Goal: Task Accomplishment & Management: Manage account settings

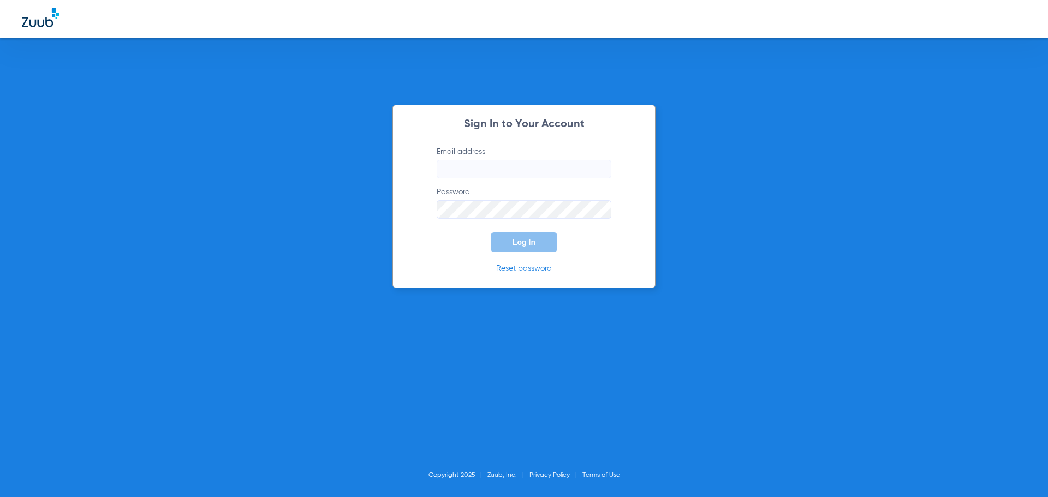
type input "[EMAIL_ADDRESS][DOMAIN_NAME]"
click at [532, 239] on span "Log In" at bounding box center [524, 242] width 23 height 9
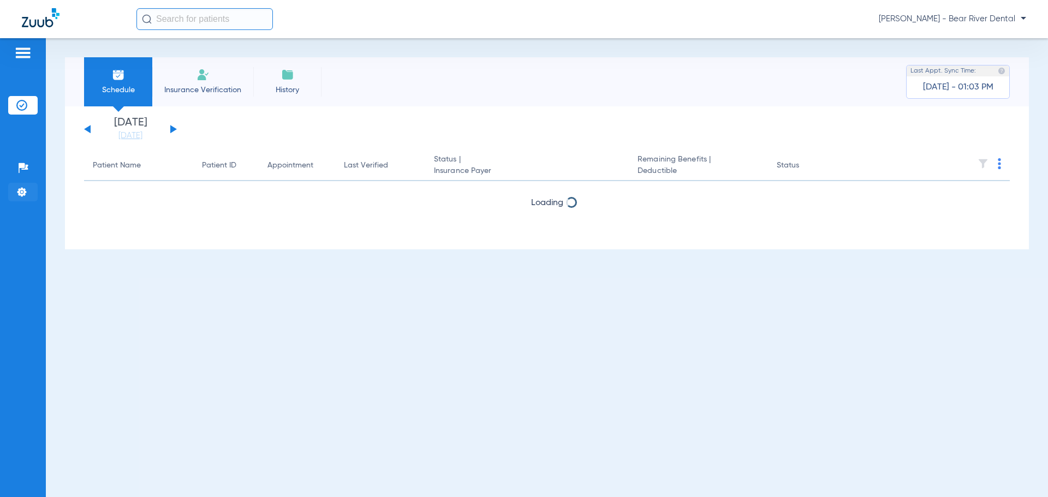
click at [27, 189] on img at bounding box center [21, 192] width 11 height 11
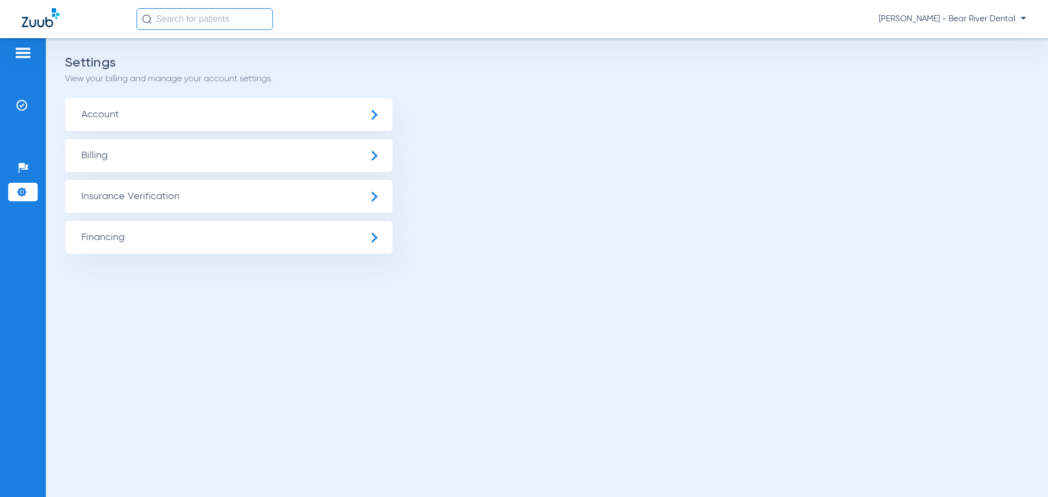
click at [313, 204] on span "Insurance Verification" at bounding box center [229, 196] width 328 height 33
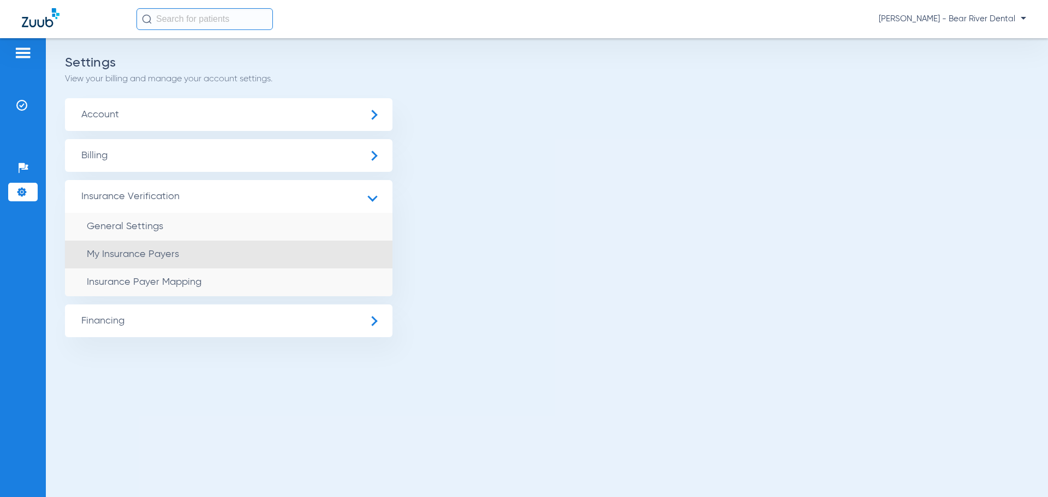
click at [245, 259] on li "My Insurance Payers" at bounding box center [229, 255] width 328 height 28
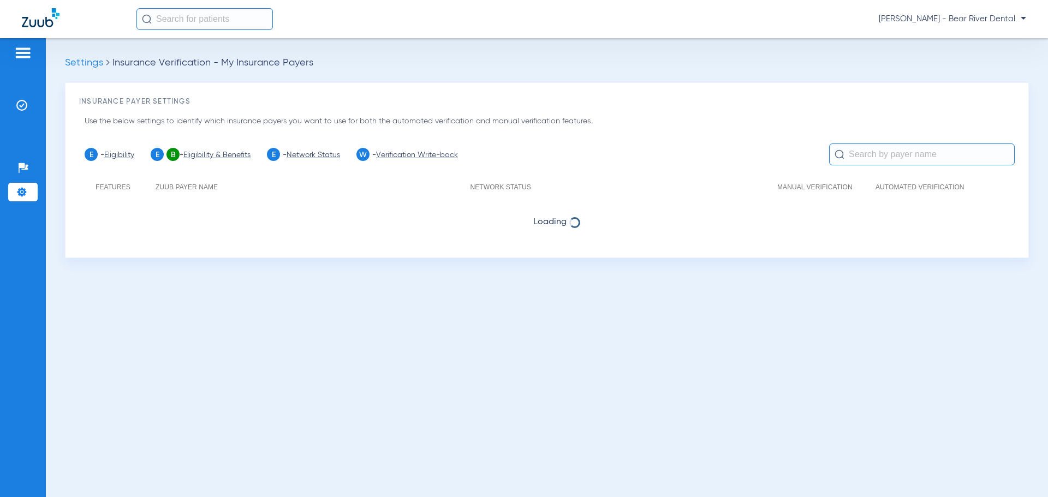
click at [17, 189] on img at bounding box center [21, 192] width 11 height 11
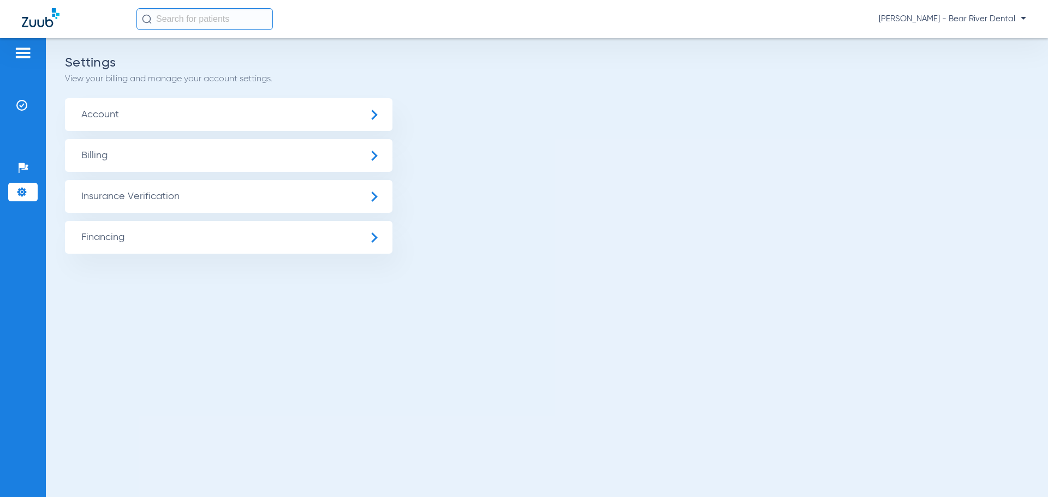
click at [186, 192] on span "Insurance Verification" at bounding box center [229, 196] width 328 height 33
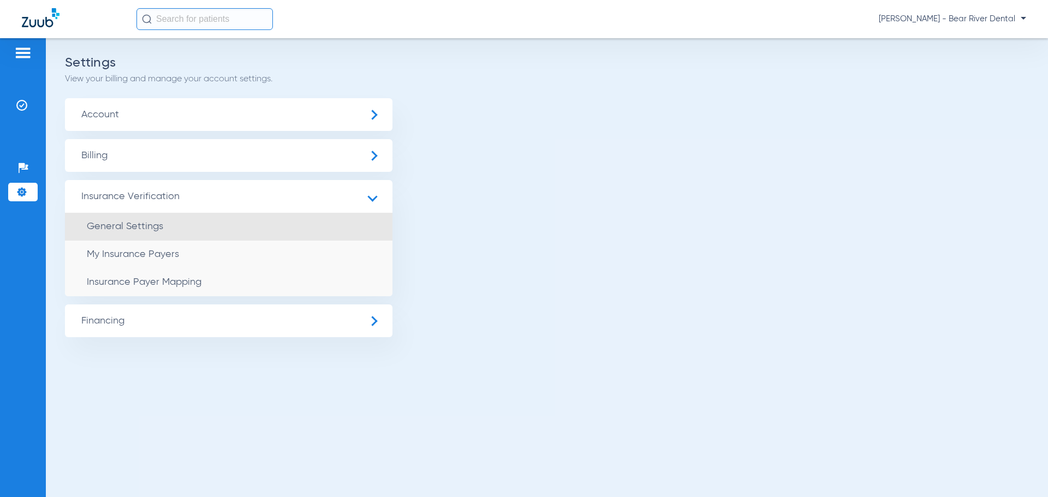
click at [251, 234] on li "General Settings" at bounding box center [229, 227] width 328 height 28
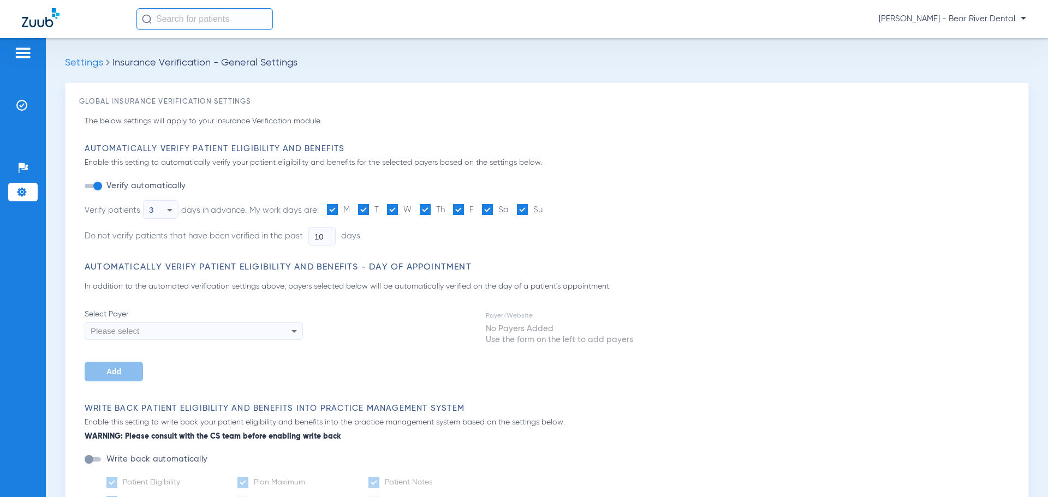
type input "19"
type input "18"
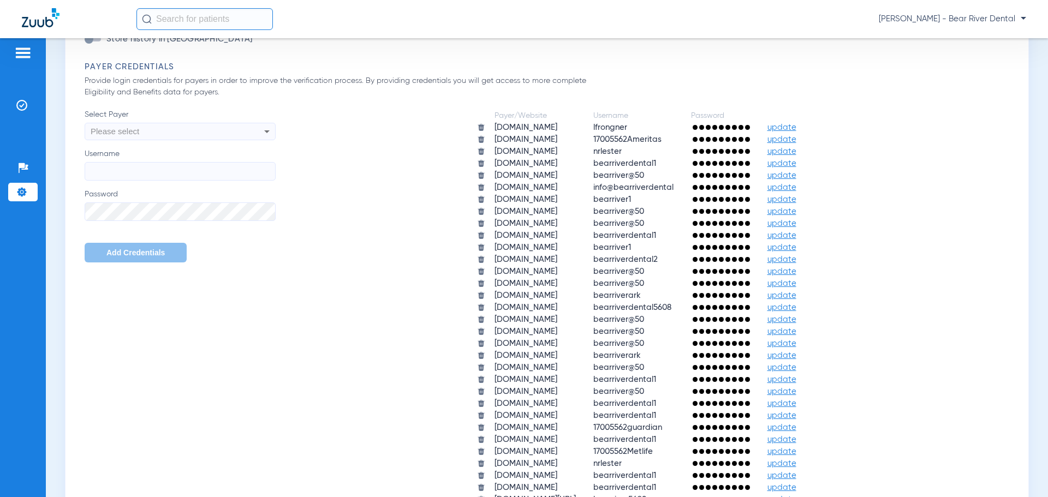
scroll to position [710, 0]
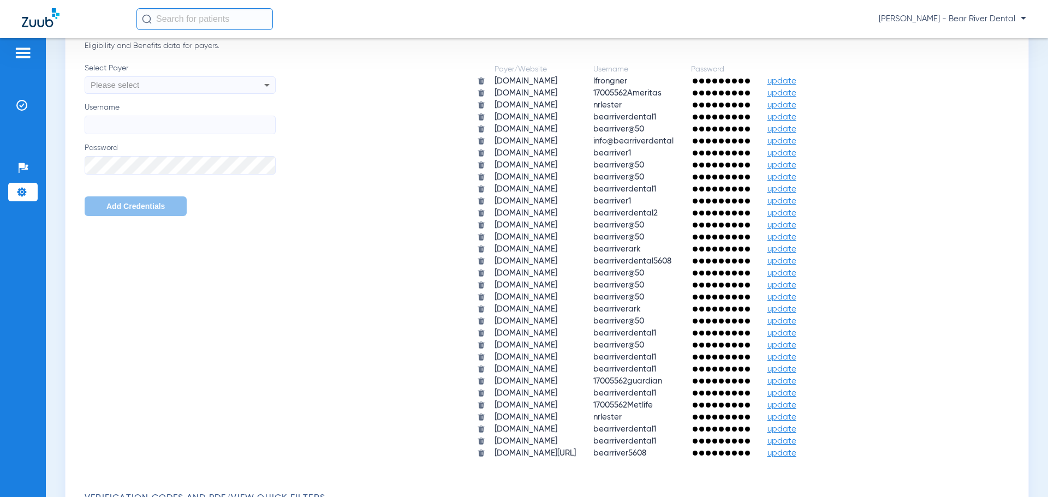
click at [792, 104] on span "update" at bounding box center [781, 105] width 29 height 8
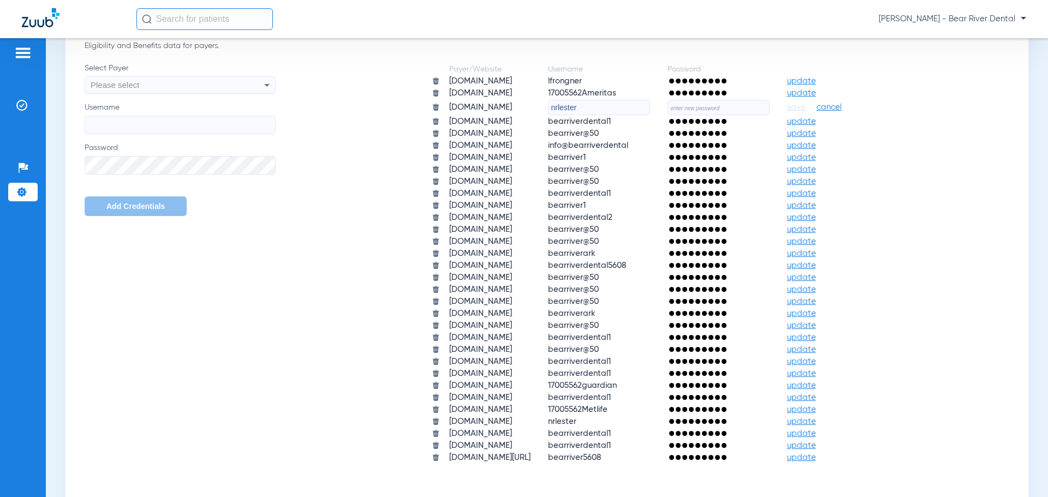
click at [743, 113] on input "text" at bounding box center [719, 107] width 102 height 15
type input "$Dentures2026"
click at [806, 107] on span "save" at bounding box center [796, 108] width 19 height 10
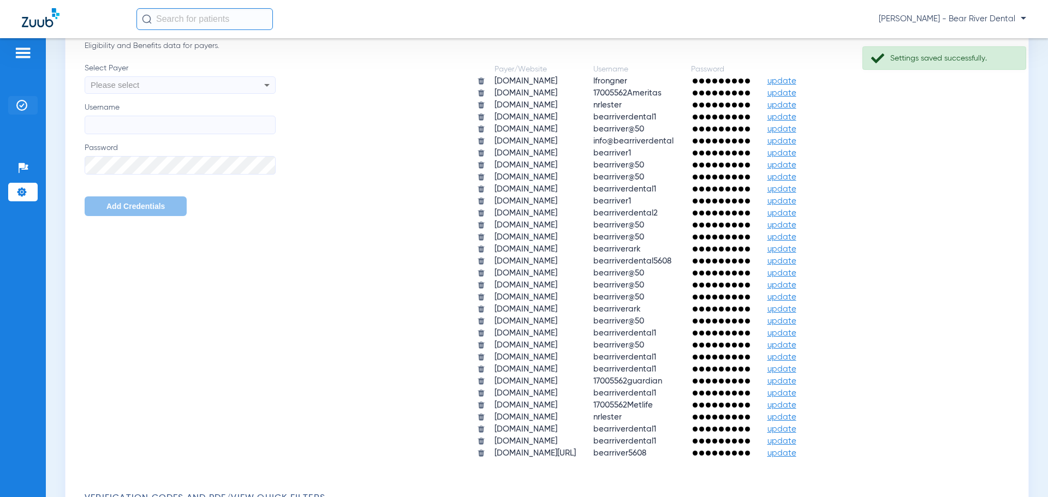
click at [19, 101] on img at bounding box center [21, 105] width 11 height 11
